Goal: Check status: Check status

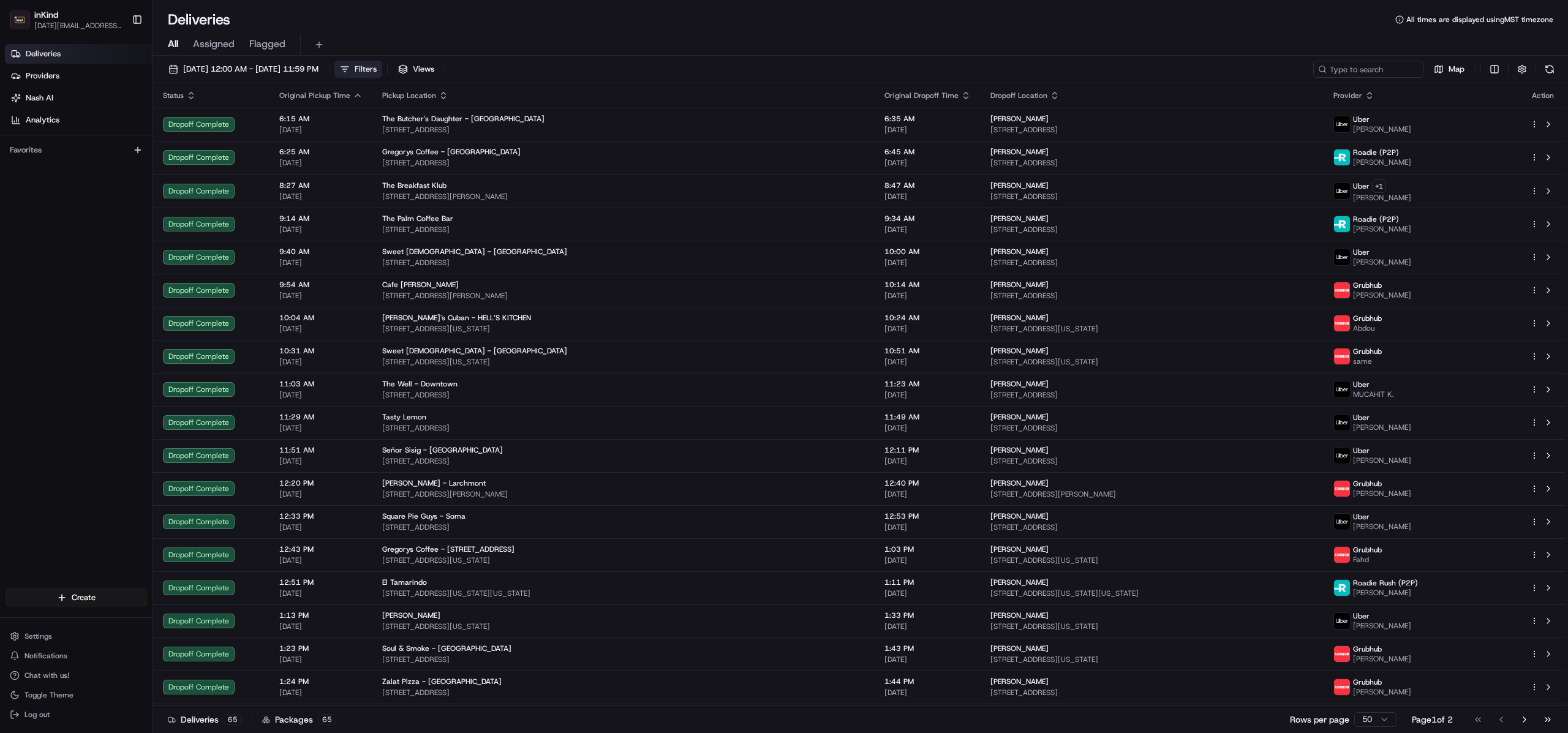
click at [383, 66] on button "Filters" at bounding box center [358, 69] width 47 height 17
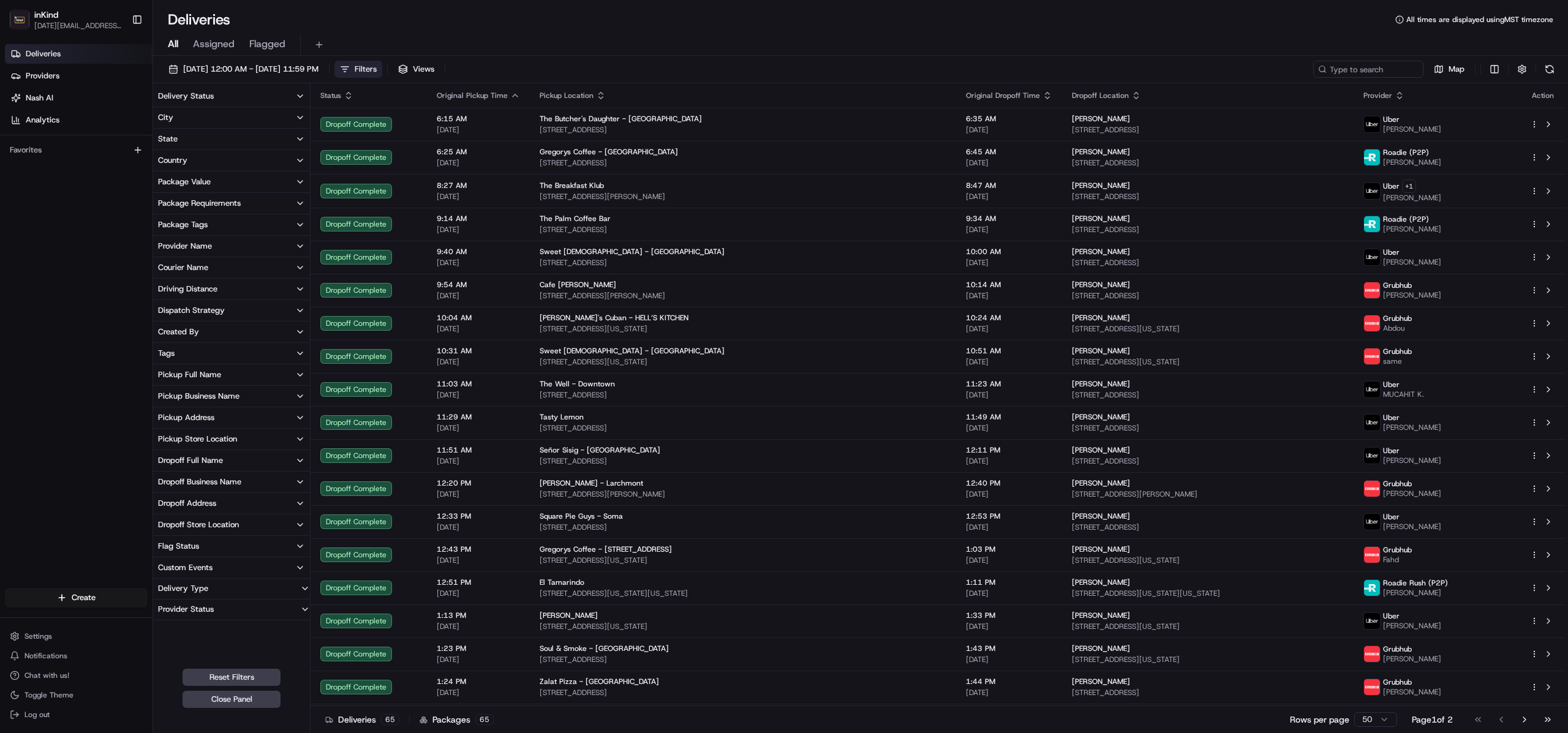
click at [219, 134] on button "State" at bounding box center [232, 139] width 157 height 21
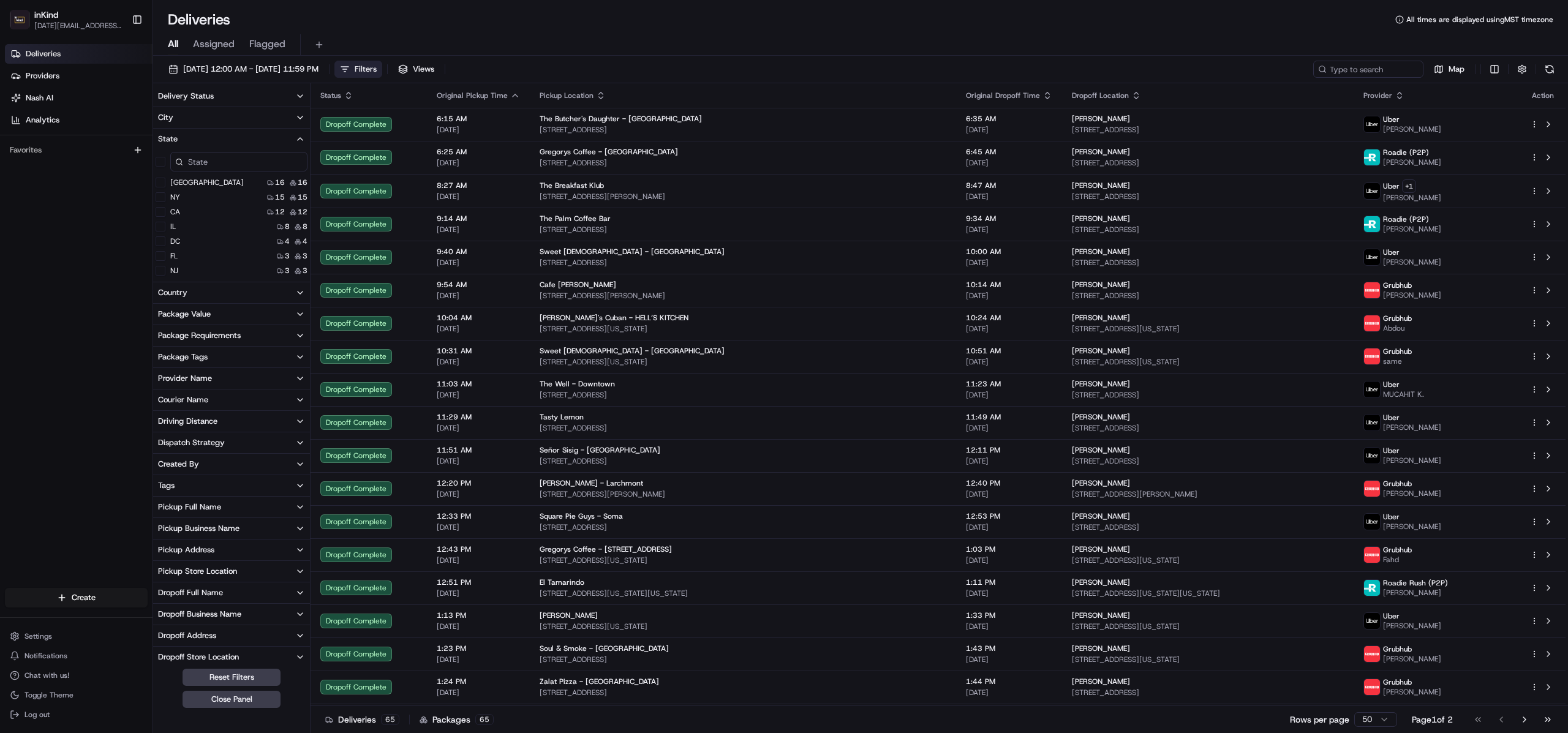
click at [165, 198] on div "NY" at bounding box center [168, 197] width 25 height 10
click at [163, 197] on button "NY" at bounding box center [160, 197] width 10 height 10
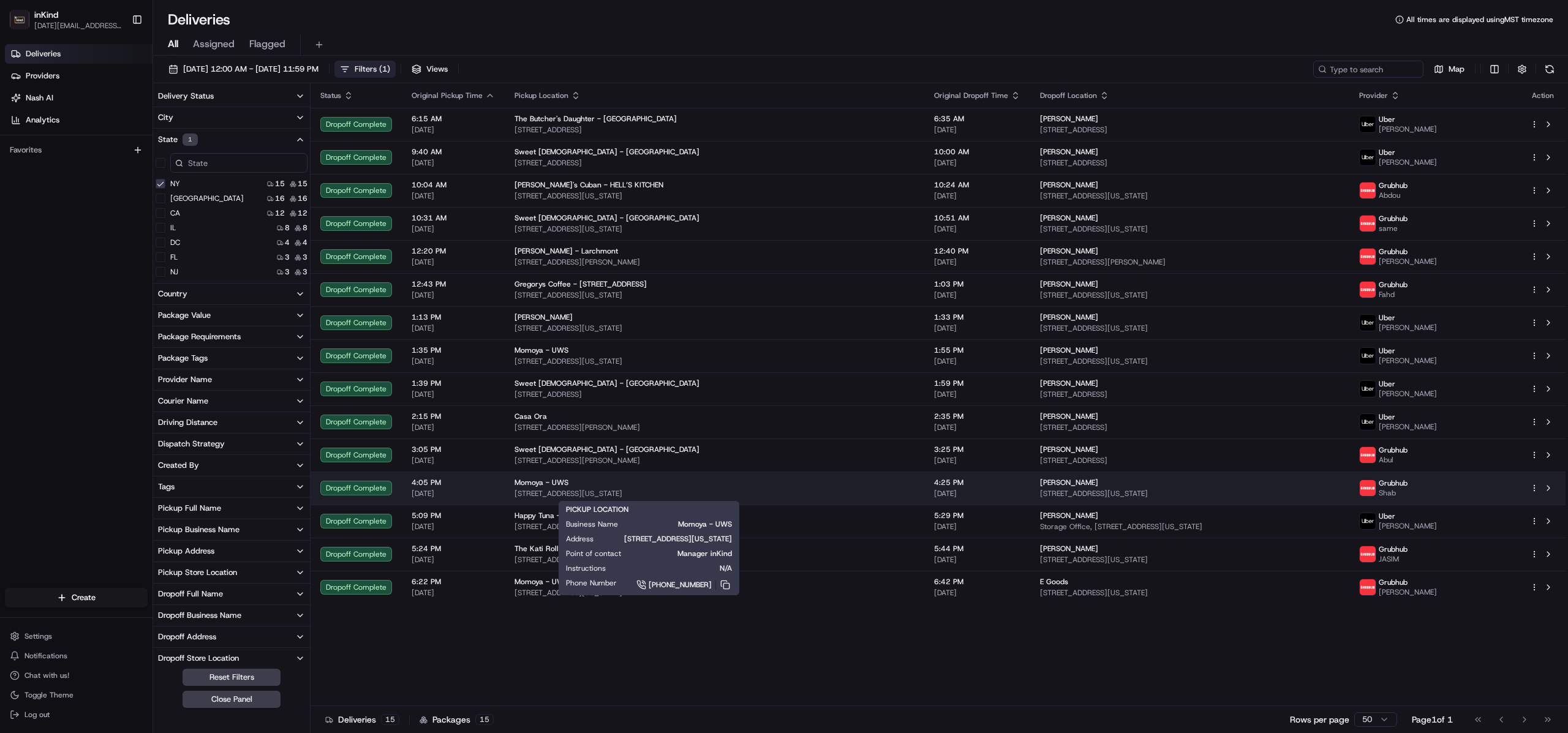
click at [623, 483] on div "Momoya - UWS" at bounding box center [714, 482] width 400 height 10
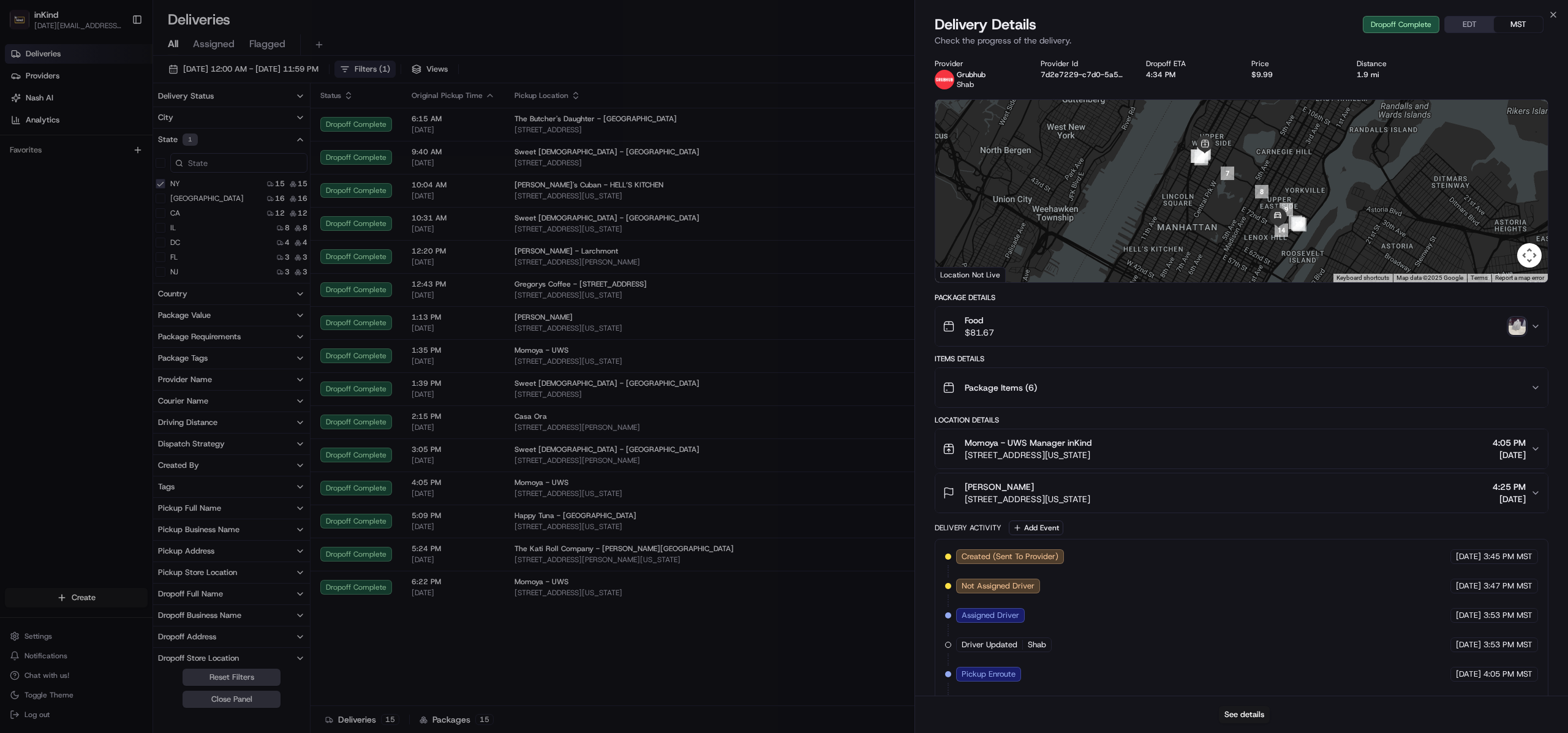
click at [1537, 331] on icon "button" at bounding box center [1536, 326] width 10 height 10
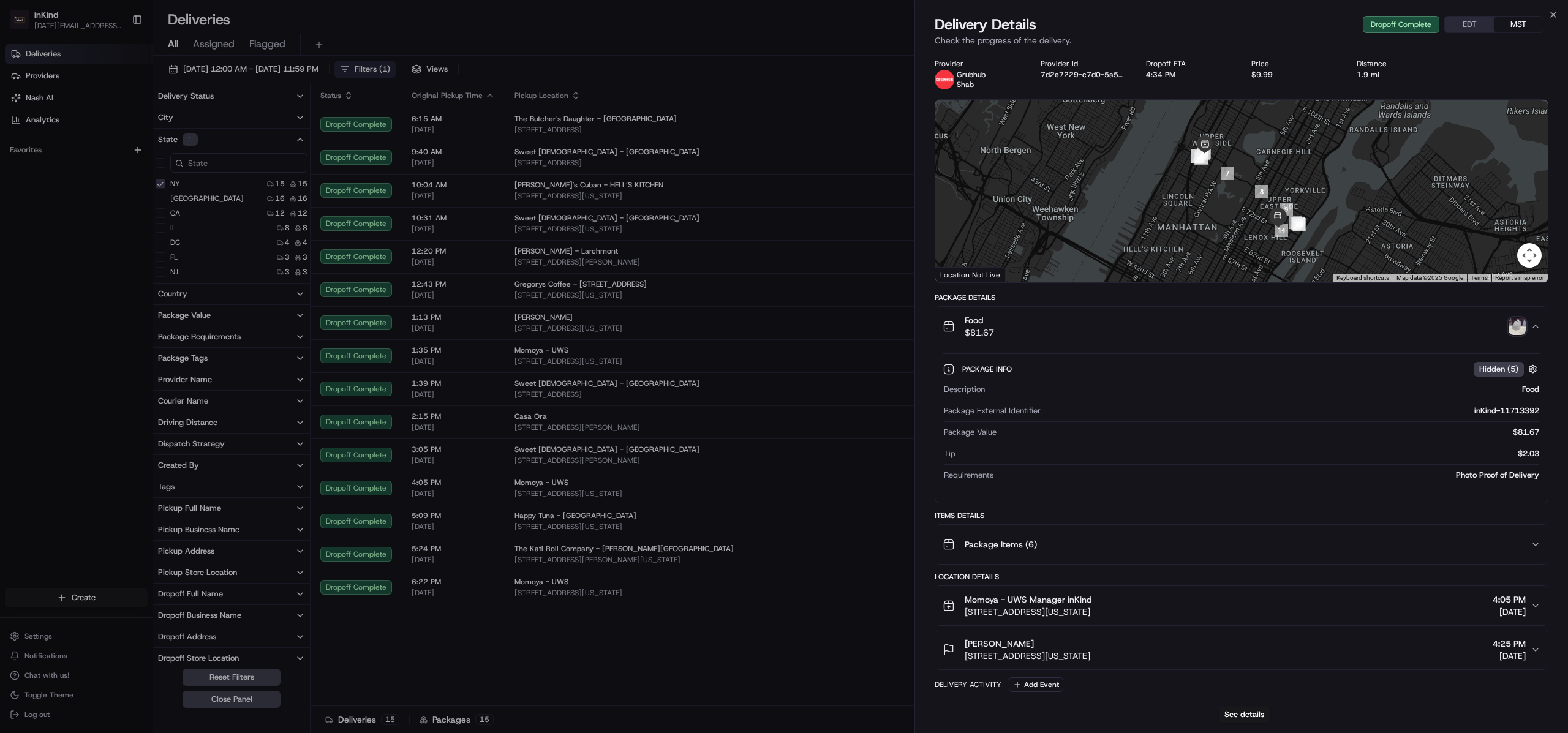
click at [1501, 365] on span "Hidden ( 5 )" at bounding box center [1499, 369] width 39 height 11
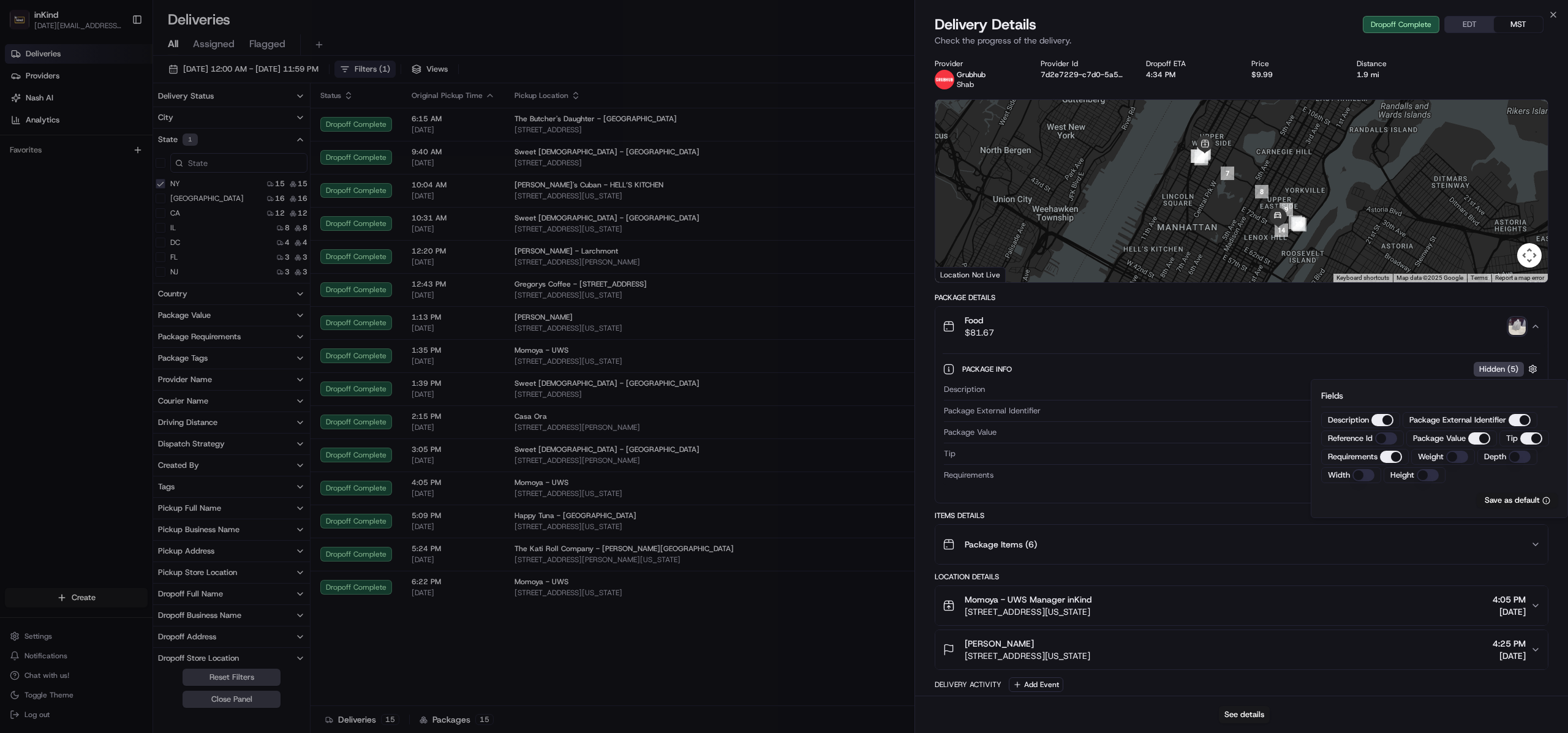
click at [1501, 365] on span "Hidden ( 5 )" at bounding box center [1499, 369] width 39 height 11
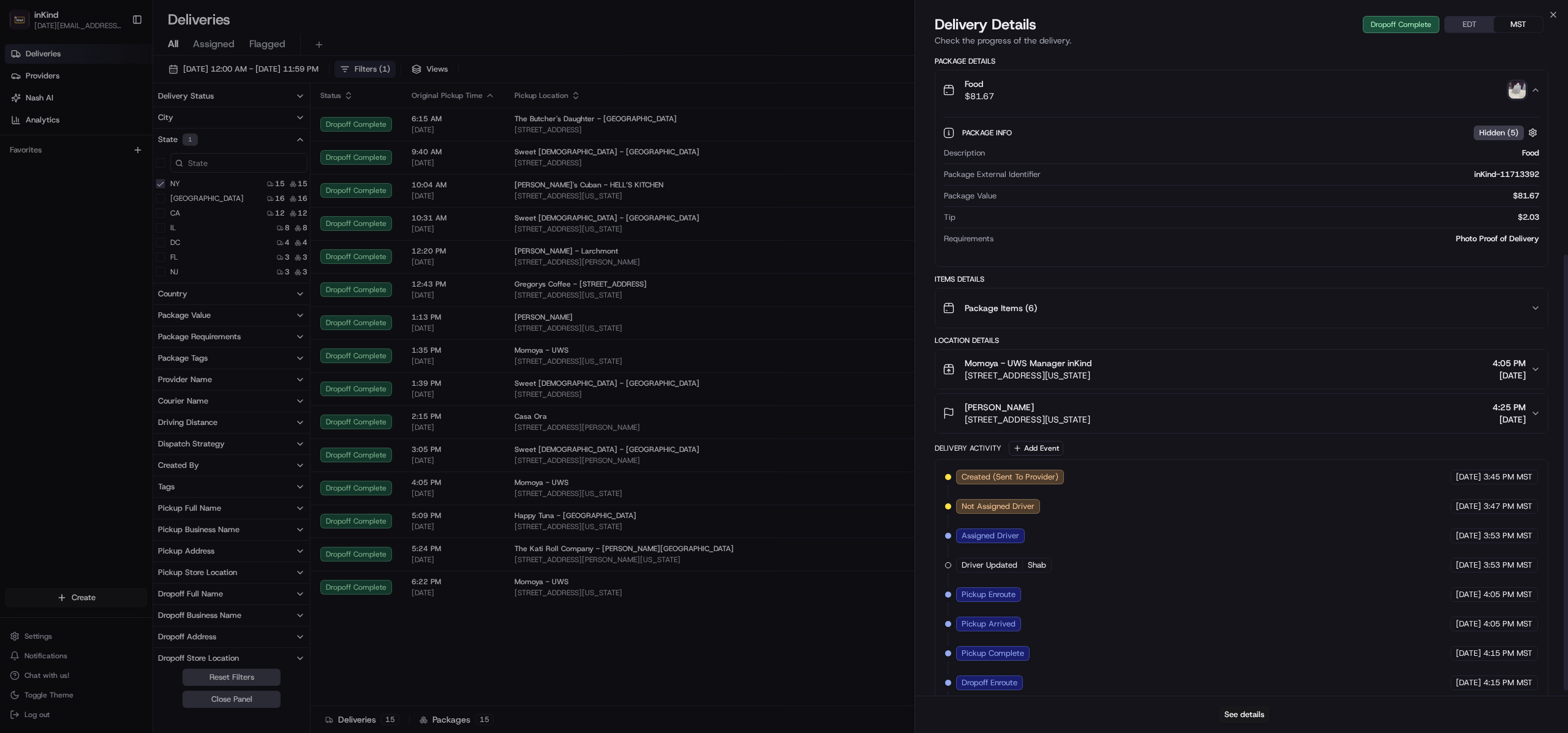
scroll to position [307, 0]
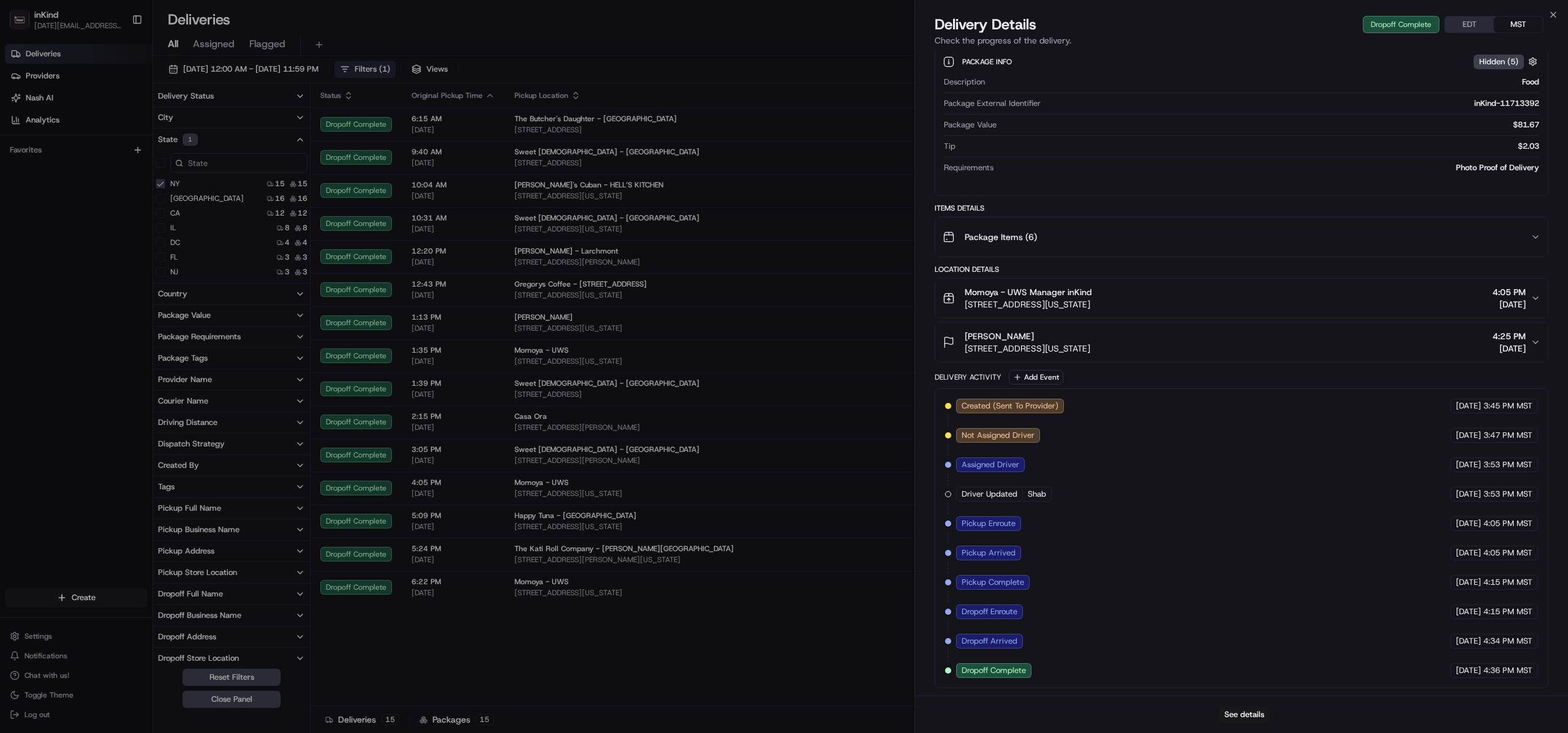
click at [1538, 297] on icon "button" at bounding box center [1536, 298] width 10 height 10
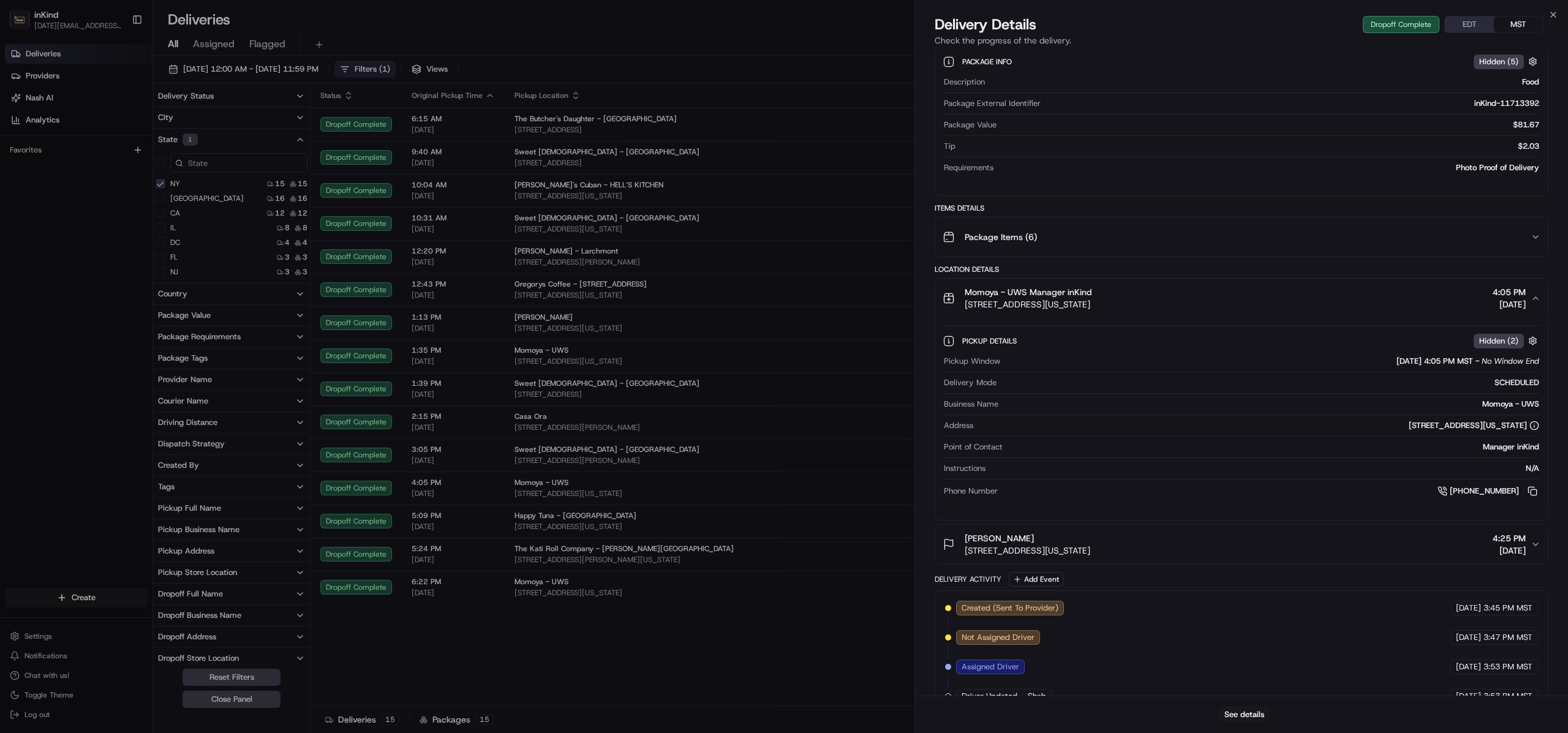
click at [1537, 545] on icon "button" at bounding box center [1536, 545] width 5 height 3
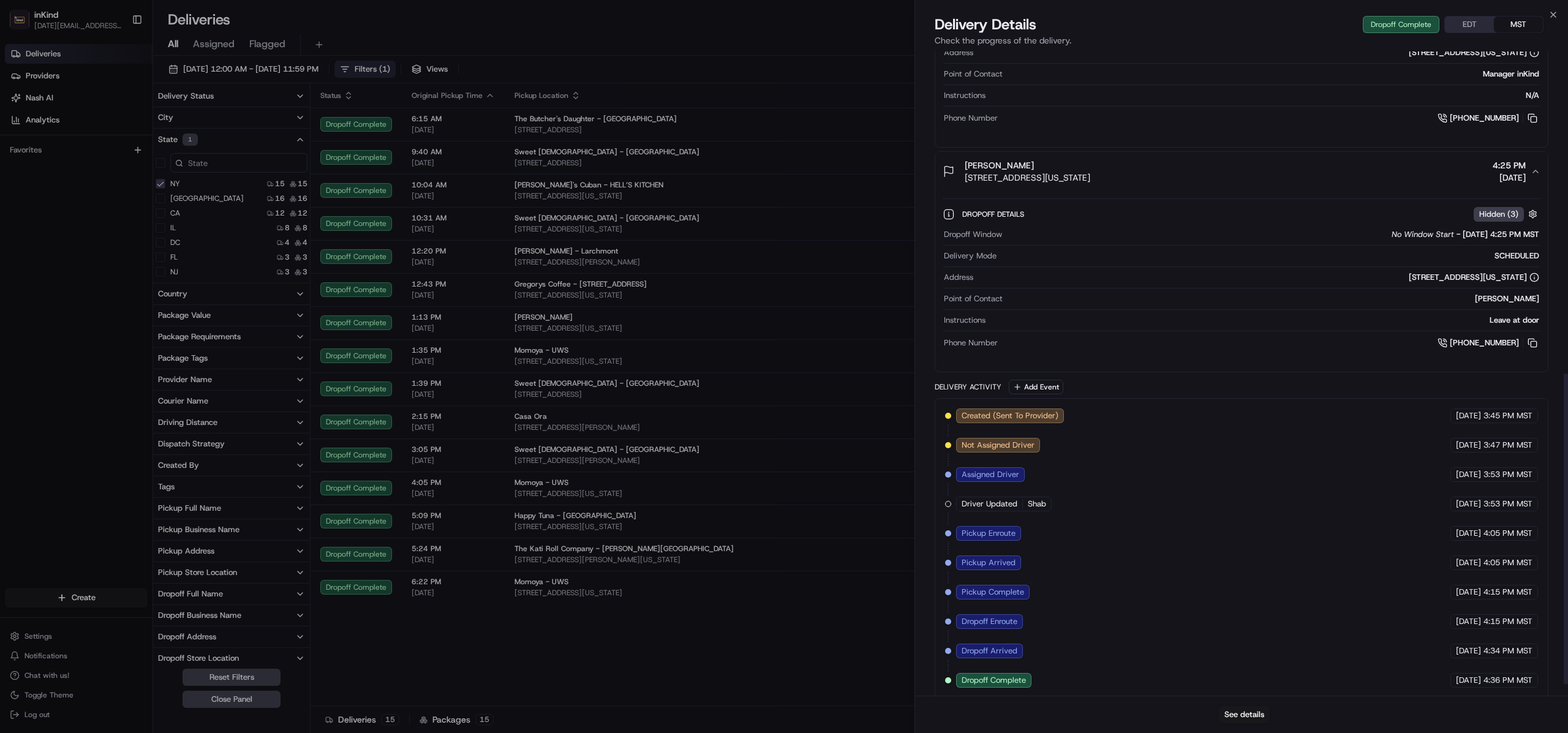
scroll to position [690, 0]
